Goal: Check status: Check status

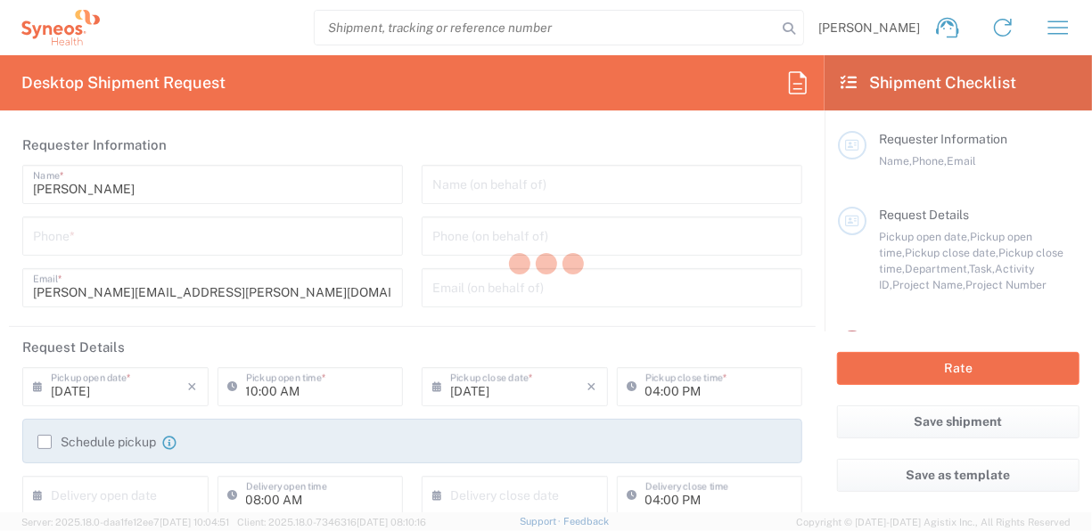
type input "6055"
type input "[US_STATE]"
type input "[GEOGRAPHIC_DATA]"
type input "Syneos Health Commercial Servi- [GEOGRAPHIC_DATA] [GEOGRAPHIC_DATA]"
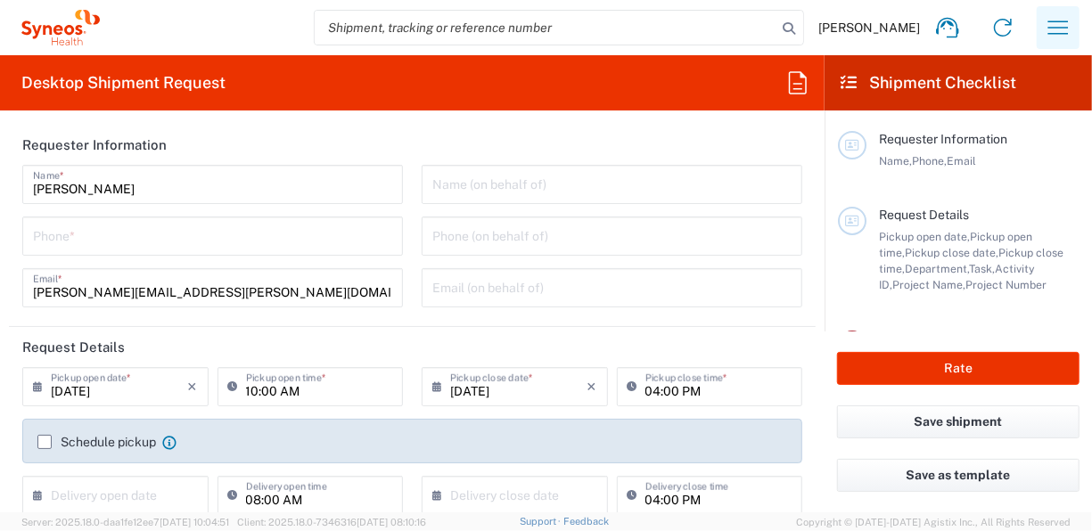
click at [1072, 47] on button "button" at bounding box center [1058, 27] width 43 height 43
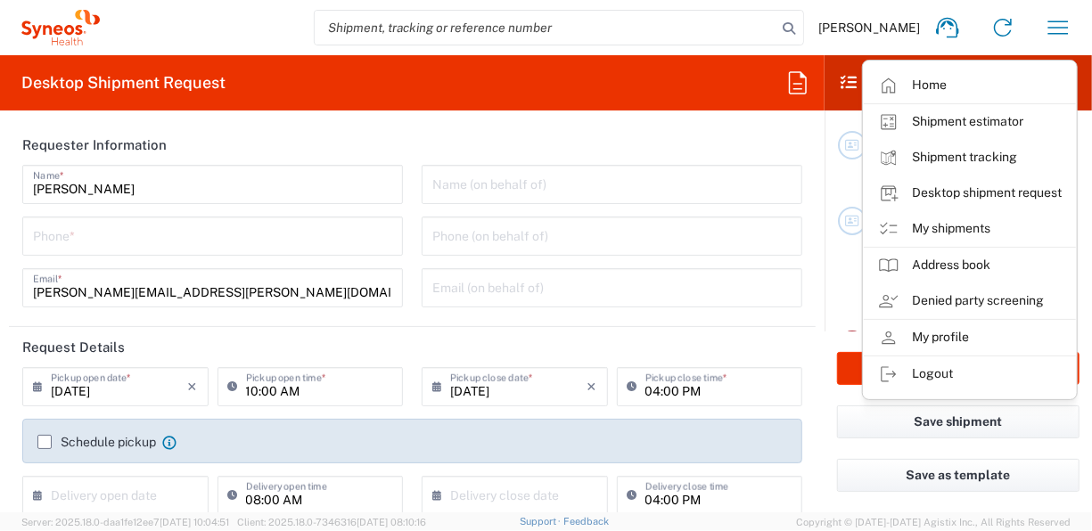
drag, startPoint x: 933, startPoint y: 232, endPoint x: 507, endPoint y: 325, distance: 436.1
click at [933, 231] on link "My shipments" at bounding box center [970, 229] width 212 height 36
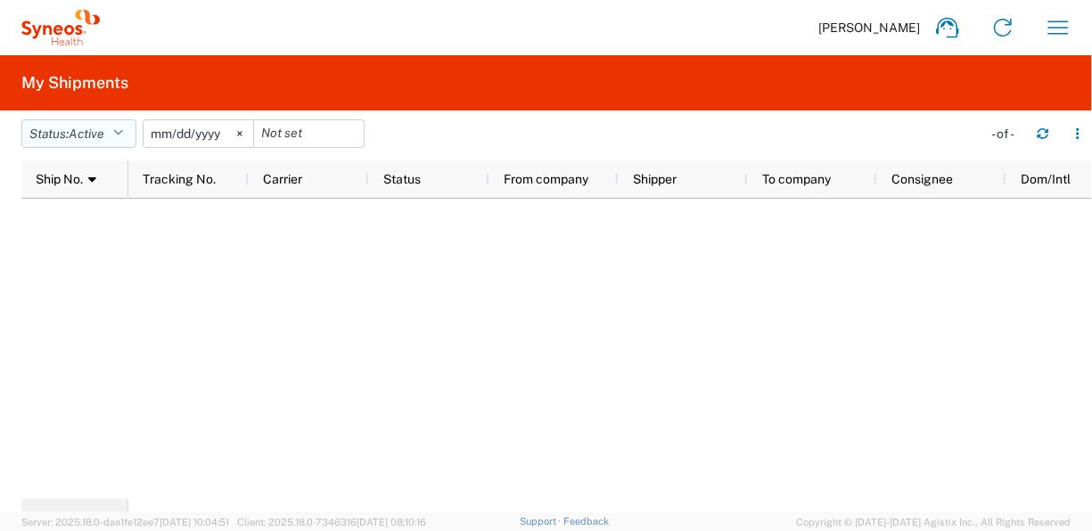
click at [123, 136] on icon "button" at bounding box center [118, 133] width 10 height 12
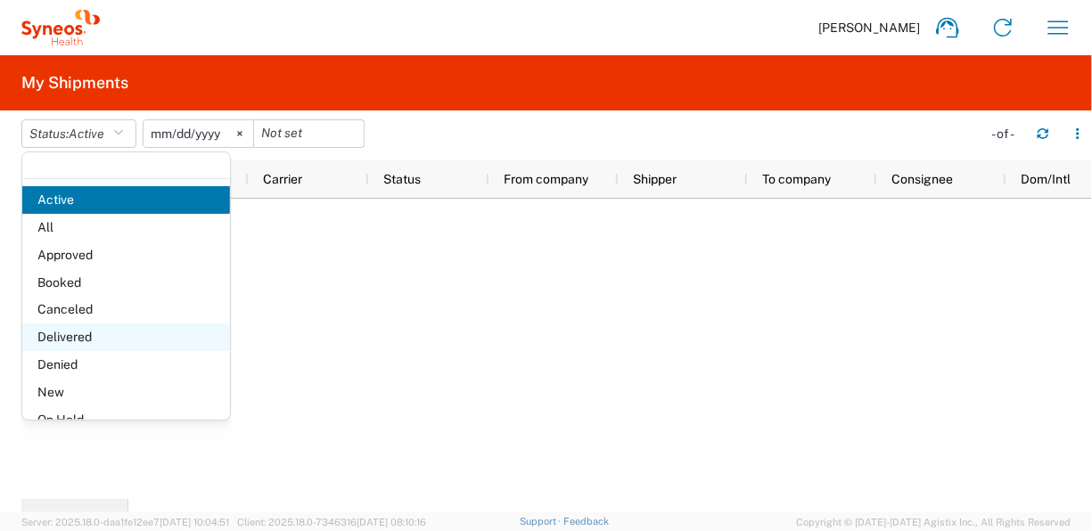
click at [79, 346] on span "Delivered" at bounding box center [126, 338] width 208 height 28
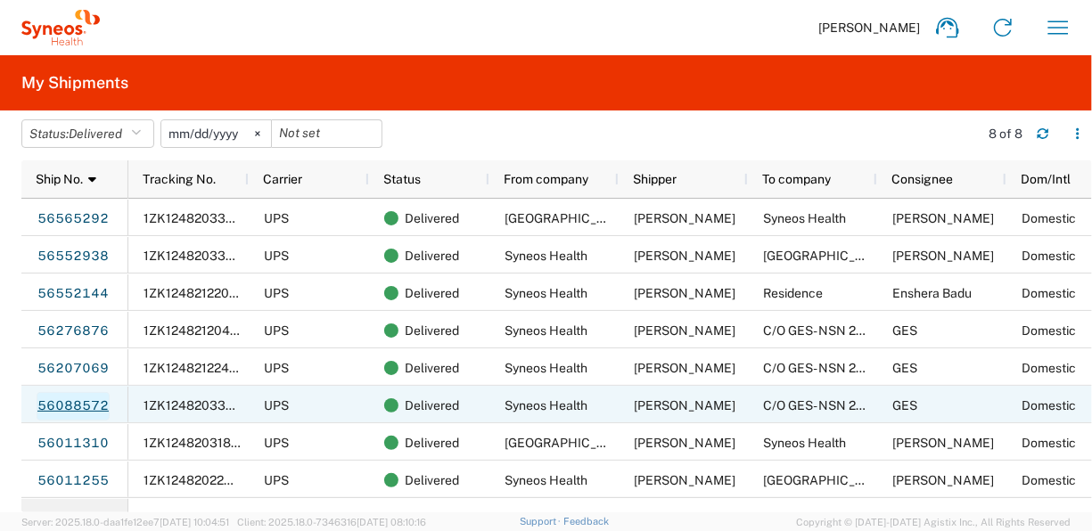
click at [45, 410] on link "56088572" at bounding box center [73, 406] width 73 height 29
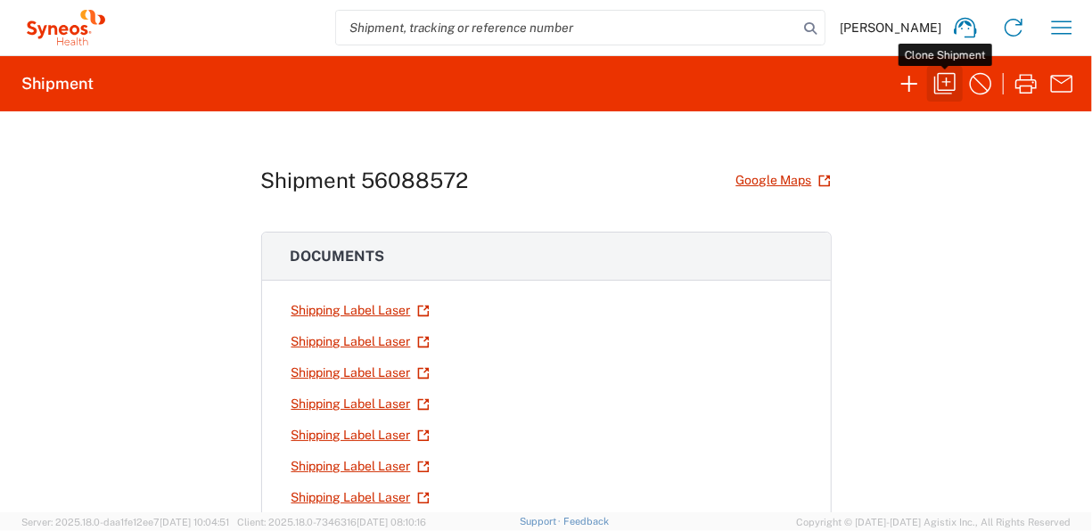
click at [958, 86] on icon "button" at bounding box center [945, 84] width 29 height 29
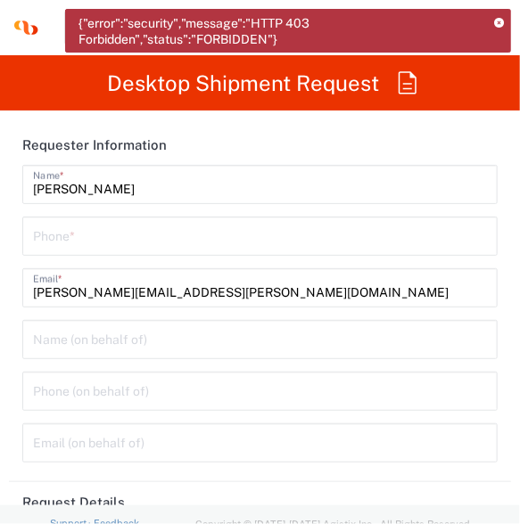
click at [495, 29] on div "{"error":"security","message":"HTTP 403 Forbidden","status":"FORBIDDEN"}" at bounding box center [288, 31] width 446 height 44
click at [498, 21] on icon at bounding box center [499, 24] width 10 height 10
click at [498, 21] on agx-form-navbar "[PERSON_NAME] Home Shipment estimator Shipment tracking Desktop shipment reques…" at bounding box center [260, 27] width 520 height 55
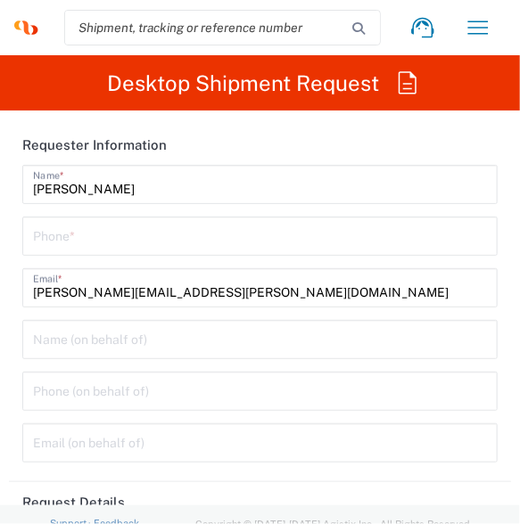
click at [498, 21] on agx-form-navbar "[PERSON_NAME] Home Shipment estimator Shipment tracking Desktop shipment reques…" at bounding box center [260, 27] width 520 height 55
drag, startPoint x: 498, startPoint y: 21, endPoint x: 495, endPoint y: 5, distance: 15.6
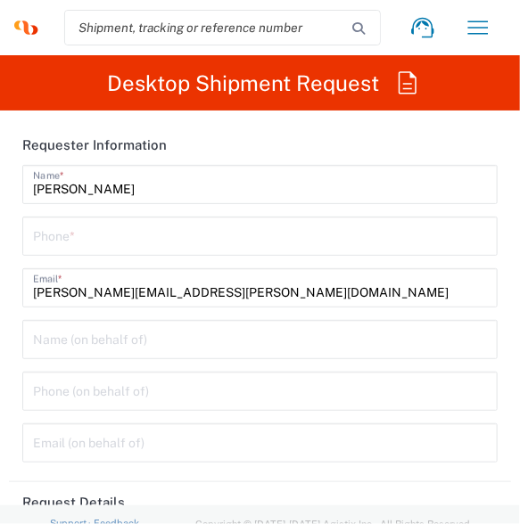
click at [498, 15] on agx-form-navbar "[PERSON_NAME] Home Shipment estimator Shipment tracking Desktop shipment reques…" at bounding box center [260, 27] width 520 height 55
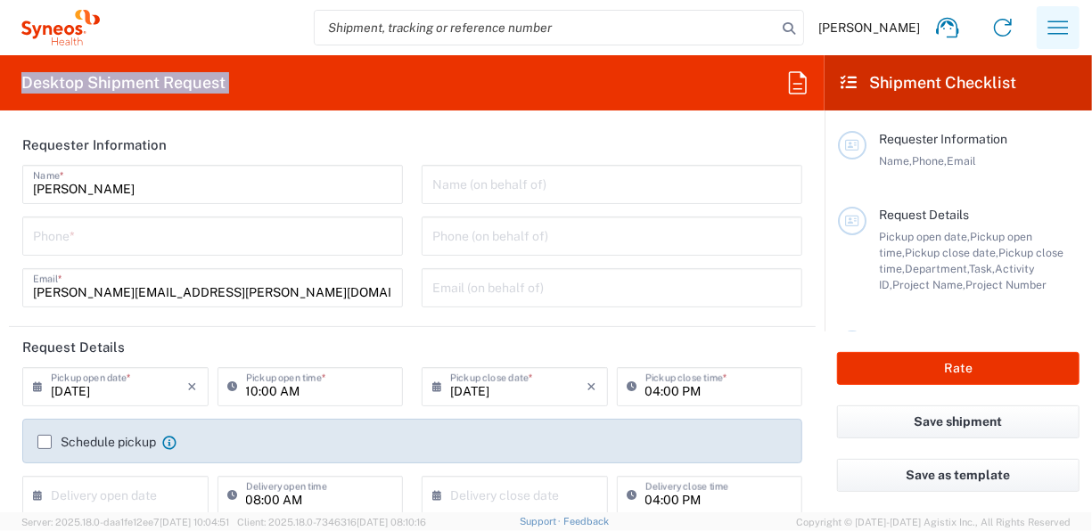
click at [1049, 18] on icon "button" at bounding box center [1058, 27] width 29 height 29
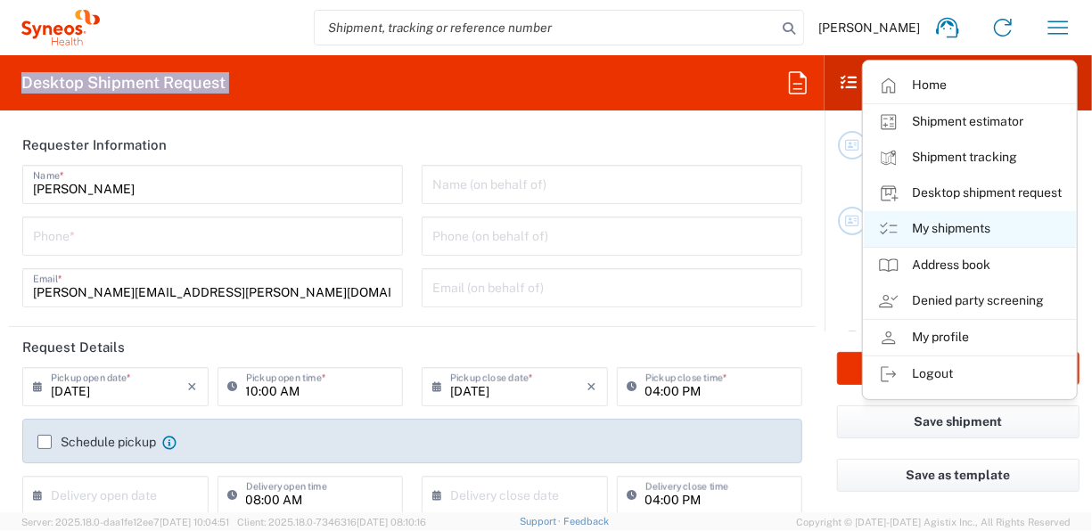
click at [966, 234] on link "My shipments" at bounding box center [970, 229] width 212 height 36
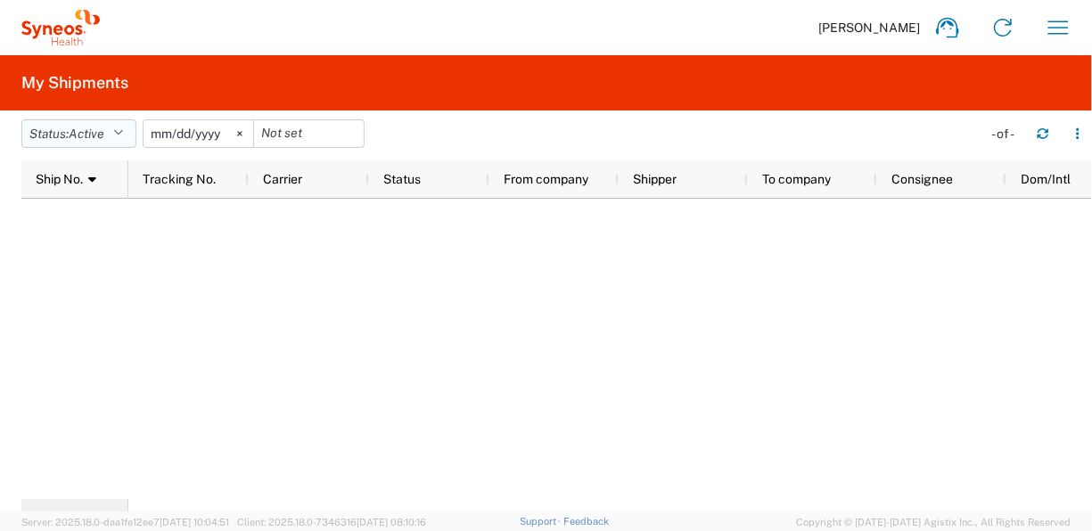
click at [129, 135] on button "Status: Active" at bounding box center [78, 133] width 115 height 29
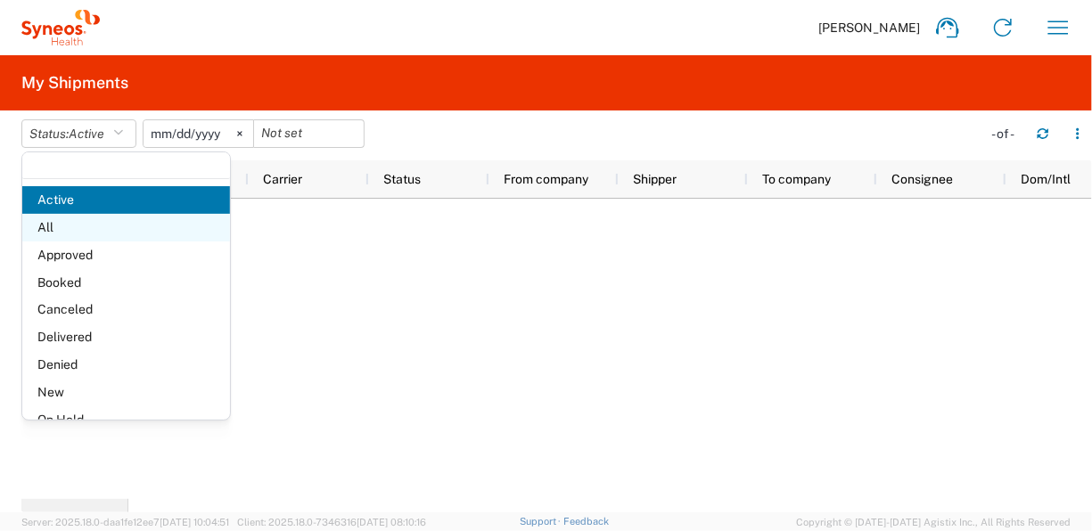
click at [90, 226] on span "All" at bounding box center [126, 228] width 208 height 28
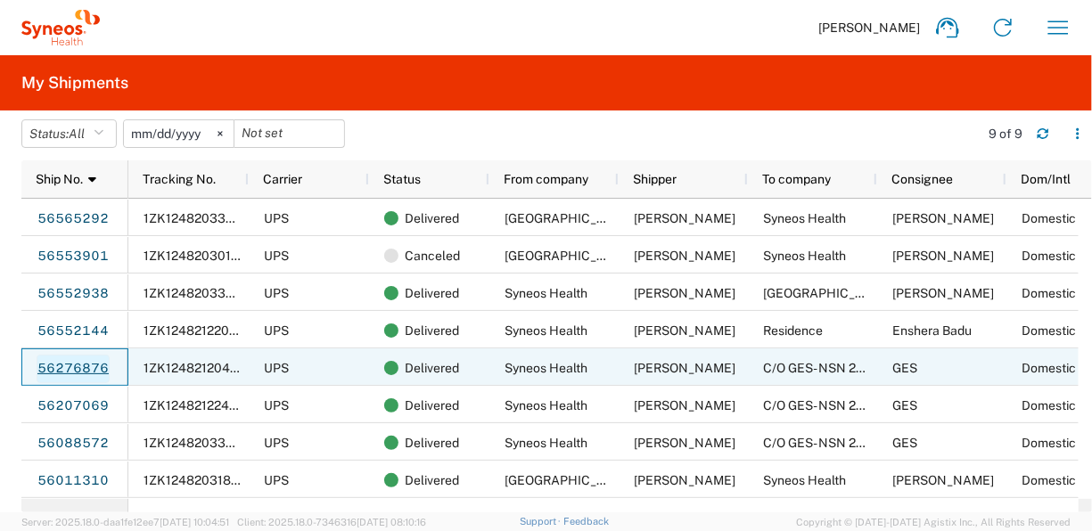
click at [66, 362] on link "56276876" at bounding box center [73, 369] width 73 height 29
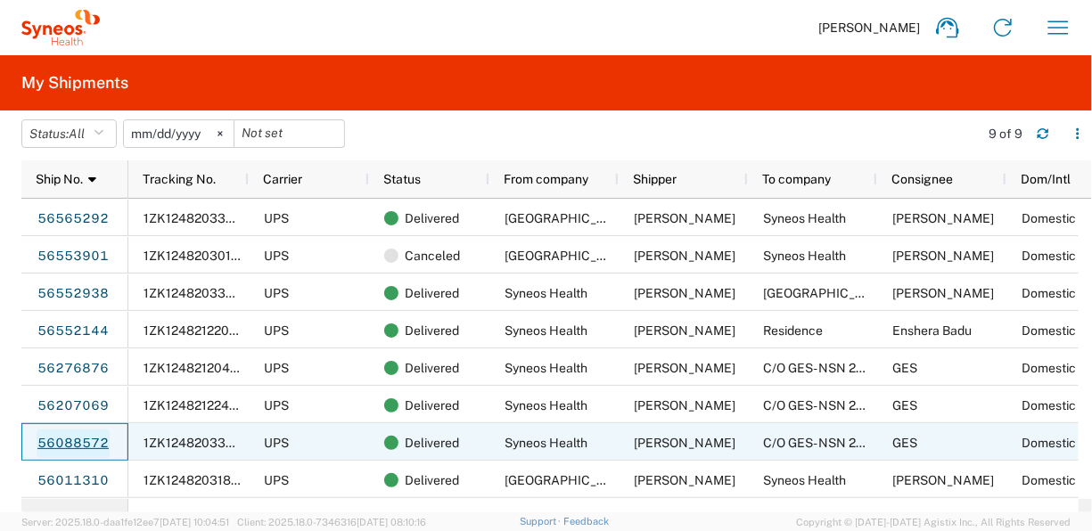
click at [64, 445] on link "56088572" at bounding box center [73, 444] width 73 height 29
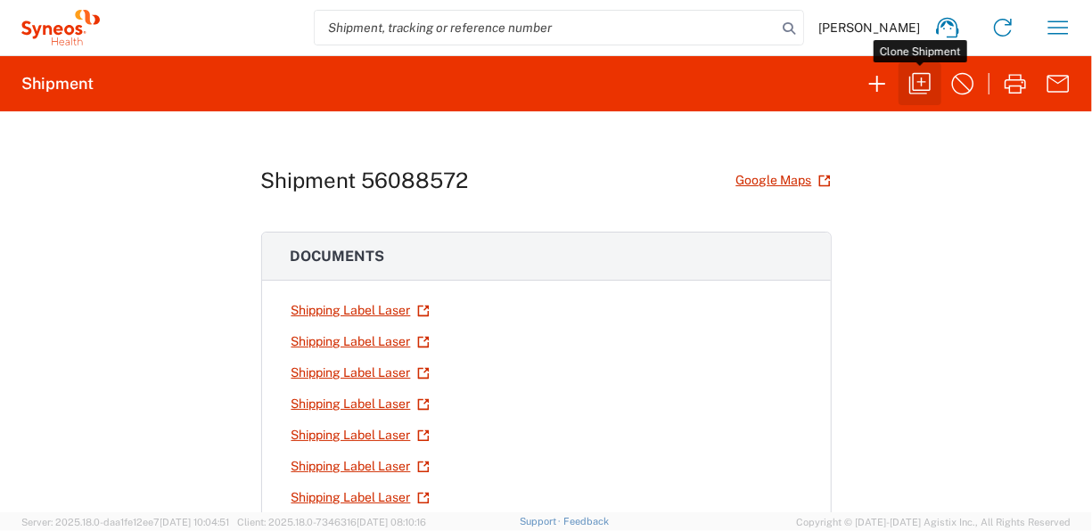
click at [917, 89] on icon "button" at bounding box center [920, 84] width 29 height 29
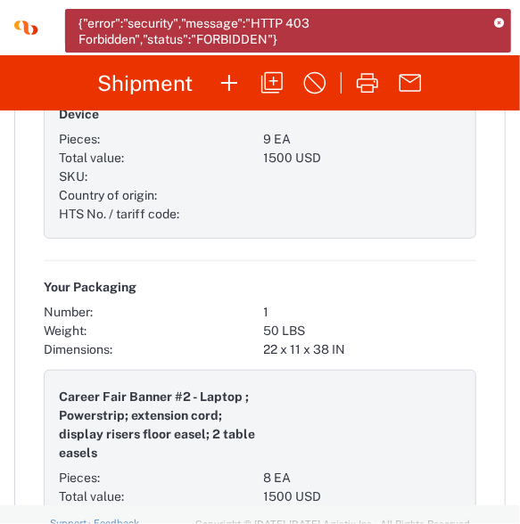
scroll to position [1828, 0]
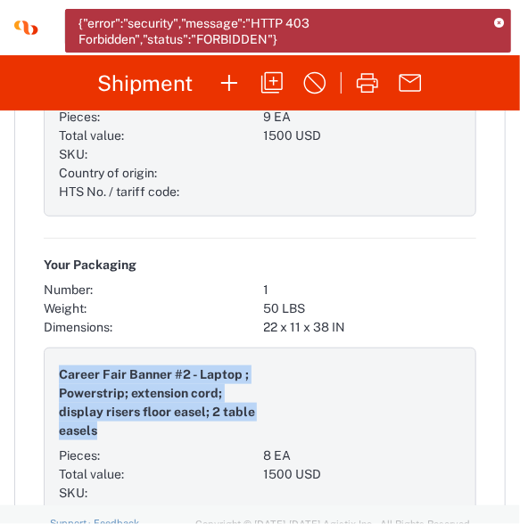
drag, startPoint x: 151, startPoint y: 444, endPoint x: 31, endPoint y: 374, distance: 138.2
copy span "Career Fair Banner #2 - Laptop ; Powerstrip; extension cord; display risers flo…"
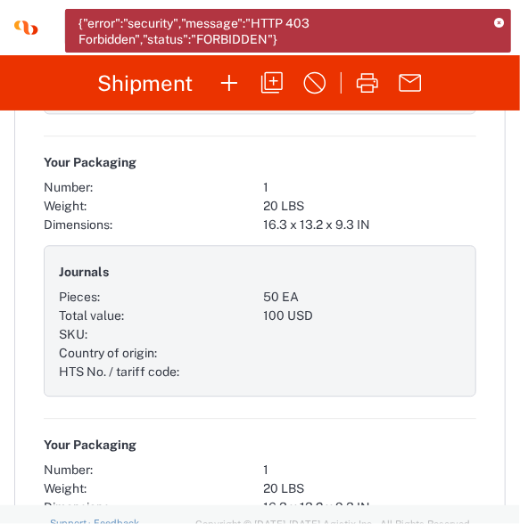
scroll to position [2537, 0]
